Goal: Find specific page/section: Find specific page/section

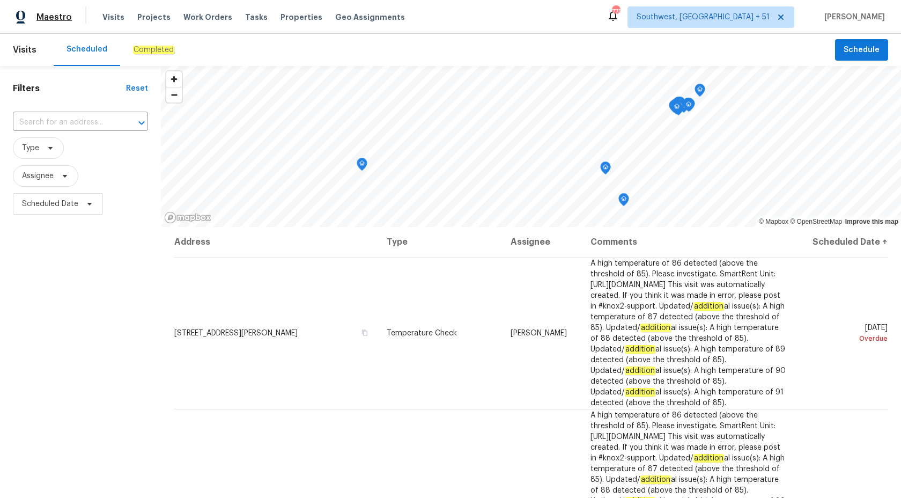
click at [54, 20] on span "Maestro" at bounding box center [53, 17] width 35 height 11
